Goal: Find specific page/section: Find specific page/section

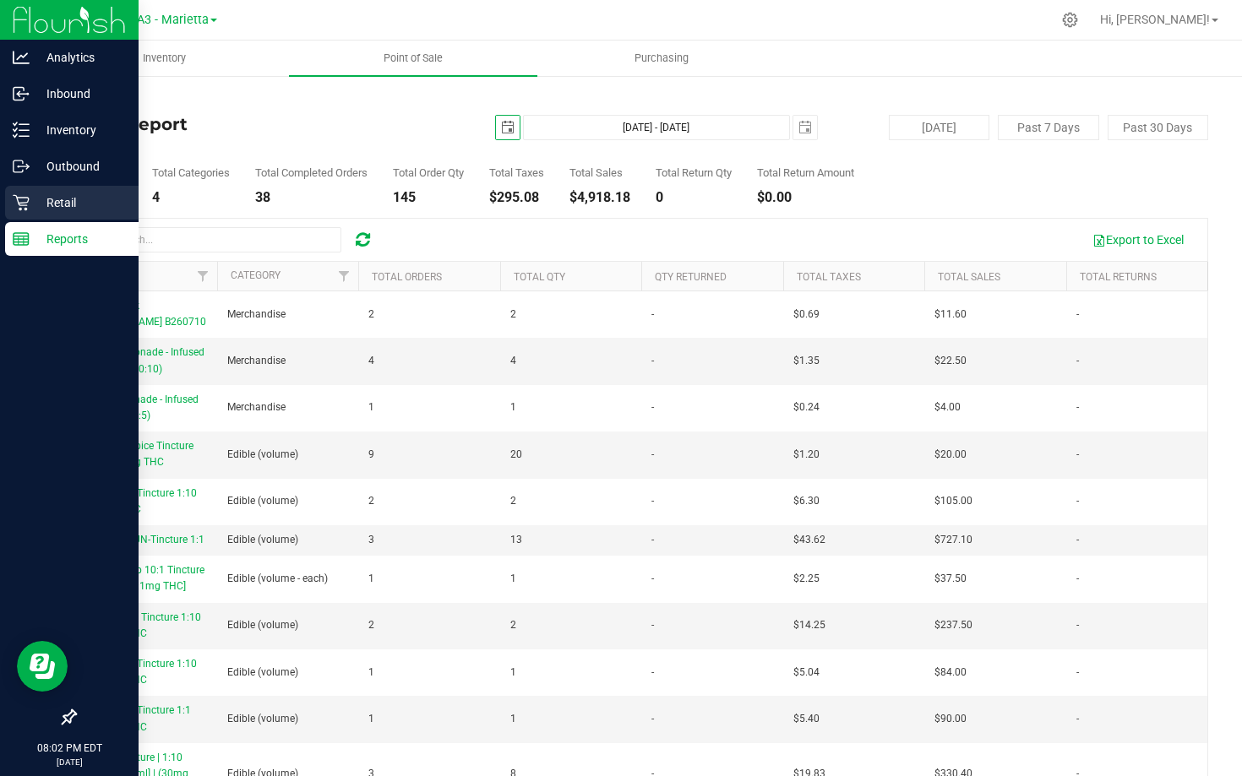
scroll to position [16, 0]
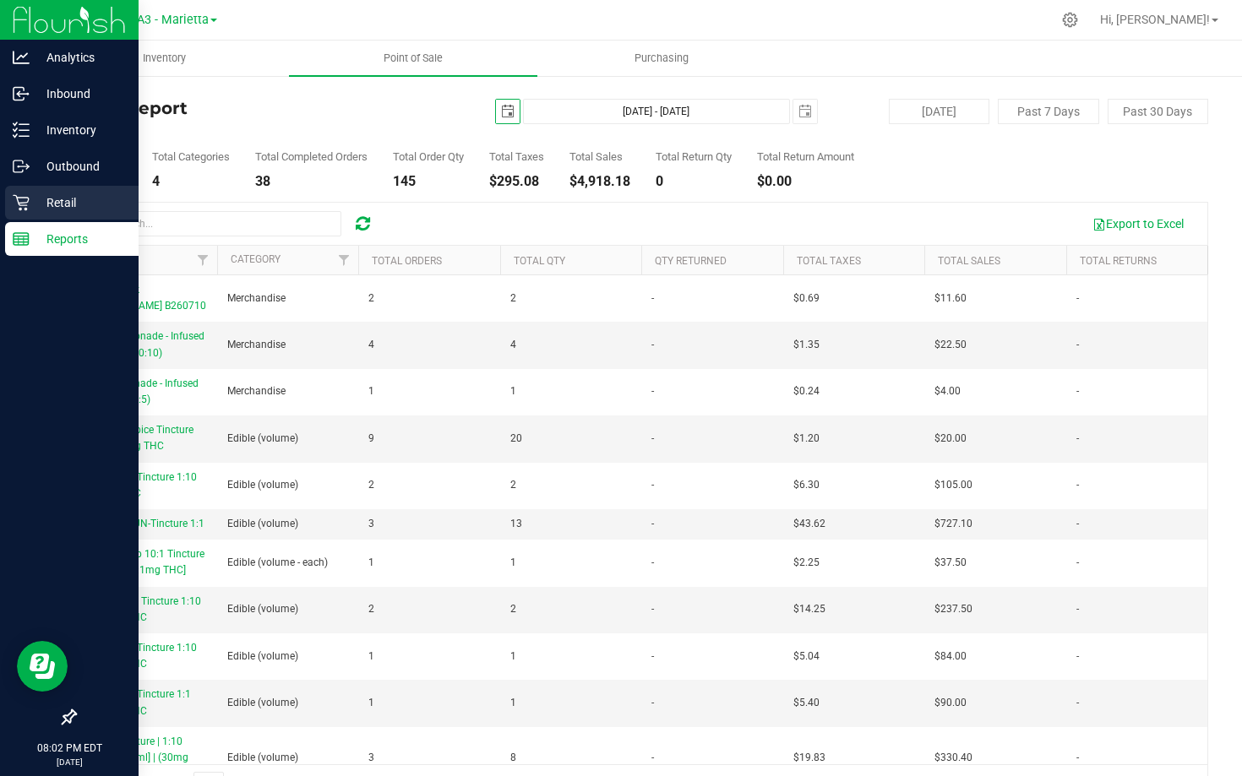
click at [0, 194] on link "Retail" at bounding box center [69, 204] width 139 height 36
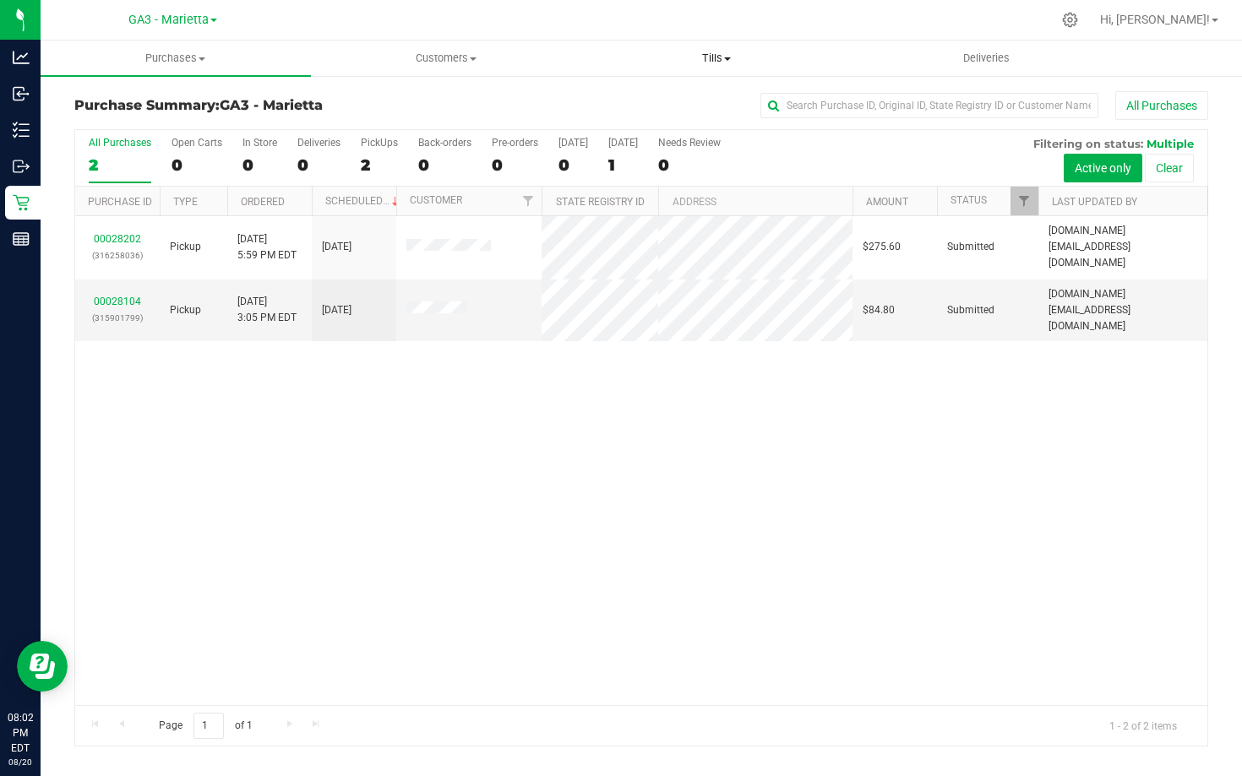
click at [715, 46] on uib-tab-heading "Tills Manage tills Reconcile e-payments" at bounding box center [716, 58] width 269 height 34
click at [682, 98] on span "Manage tills" at bounding box center [638, 102] width 114 height 14
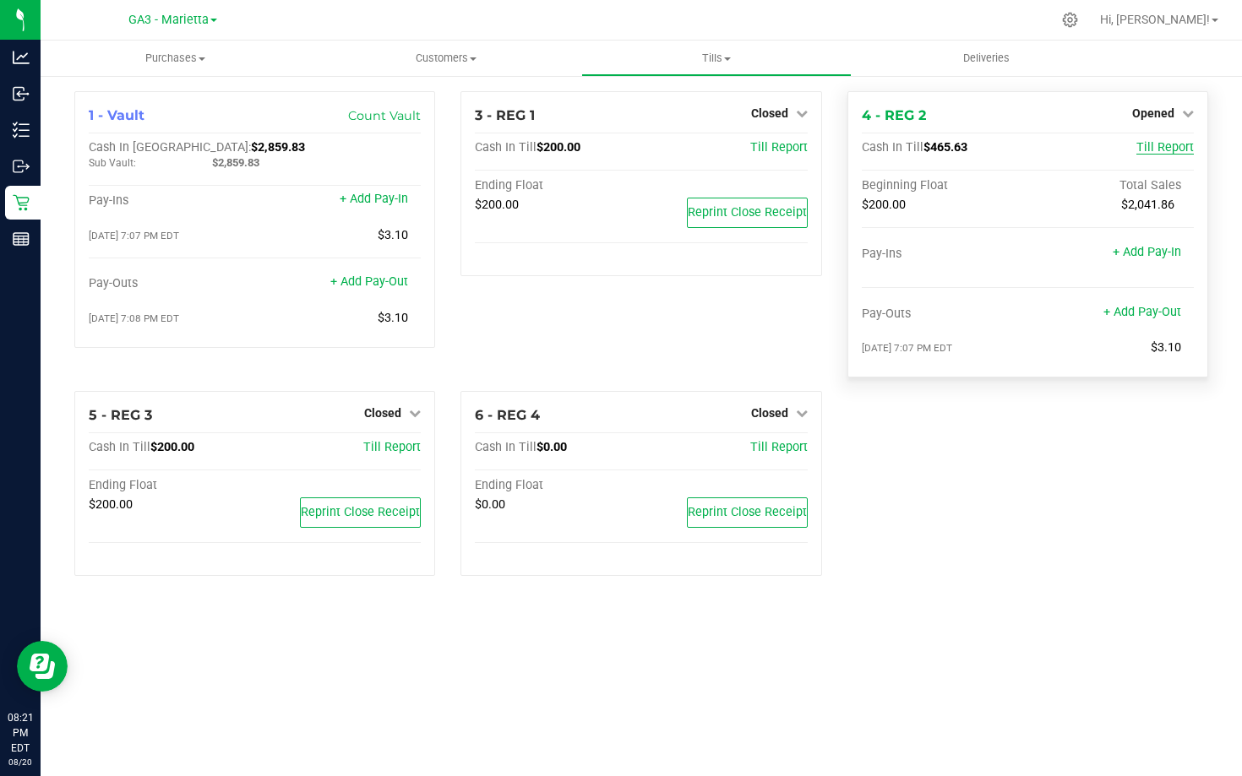
click at [1164, 147] on span "Till Report" at bounding box center [1164, 147] width 57 height 14
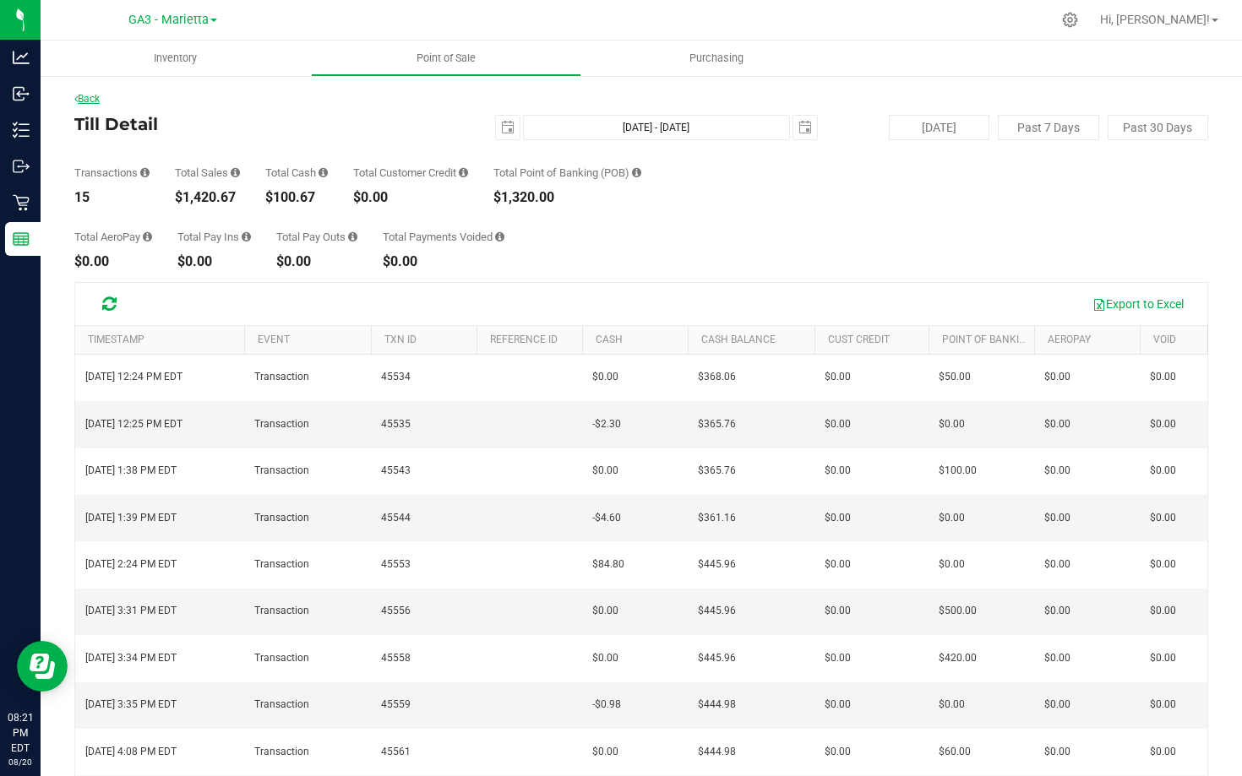
click at [90, 103] on link "Back" at bounding box center [86, 99] width 25 height 12
